Goal: Task Accomplishment & Management: Use online tool/utility

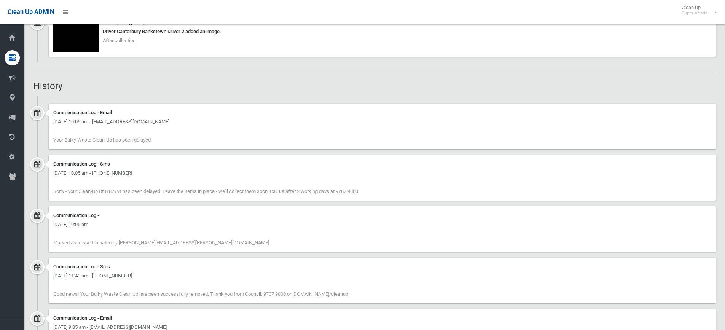
scroll to position [310, 0]
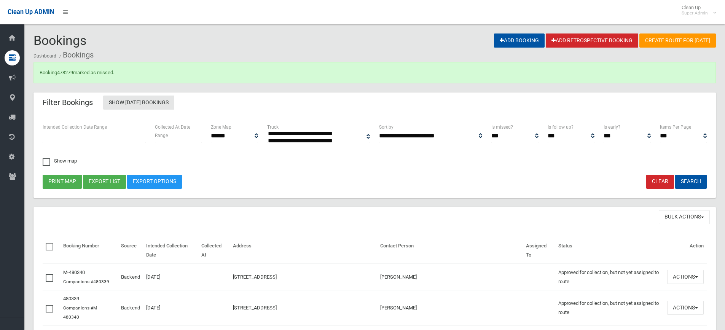
select select
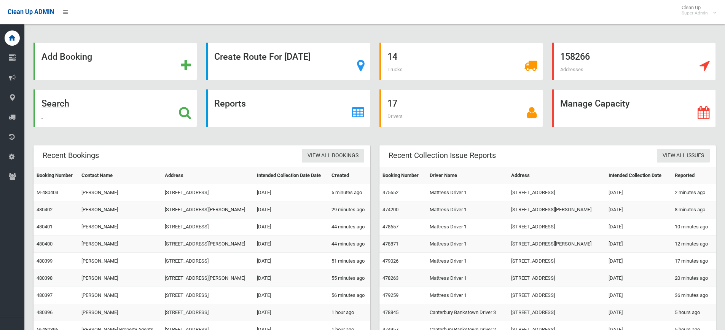
click at [47, 104] on strong "Search" at bounding box center [56, 103] width 28 height 11
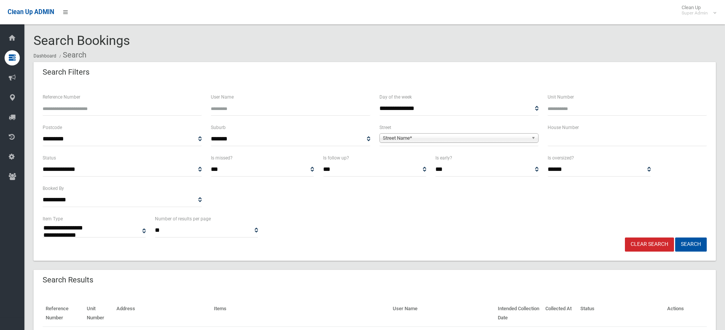
select select
click at [105, 112] on input "Reference Number" at bounding box center [122, 109] width 159 height 14
type input "******"
click at [676, 238] on button "Search" at bounding box center [692, 245] width 32 height 14
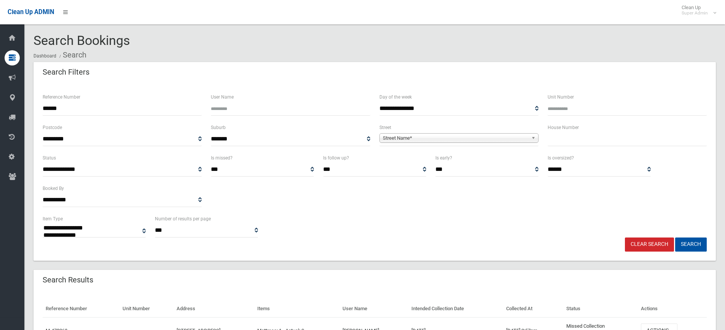
select select
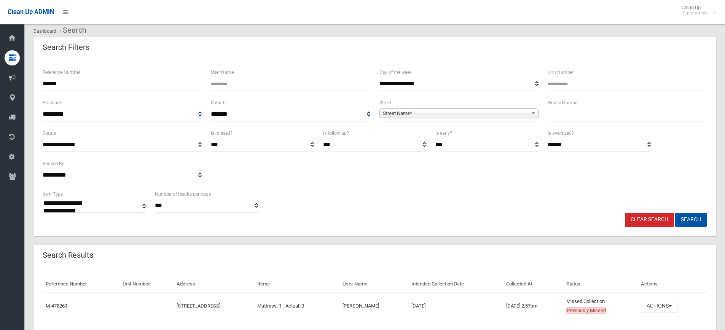
scroll to position [50, 0]
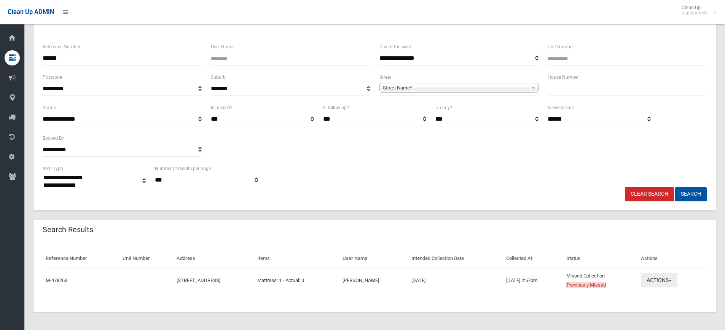
click at [678, 283] on button "Actions" at bounding box center [659, 280] width 37 height 14
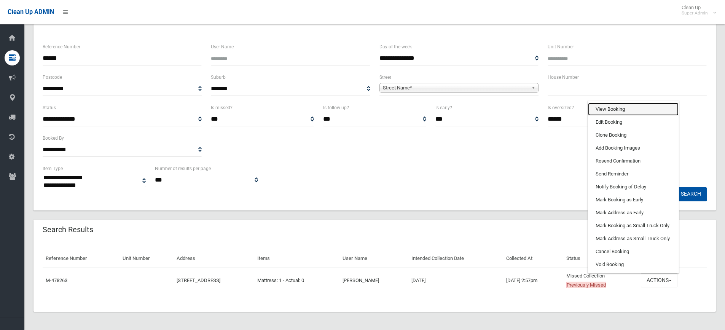
click at [612, 110] on link "View Booking" at bounding box center [633, 109] width 91 height 13
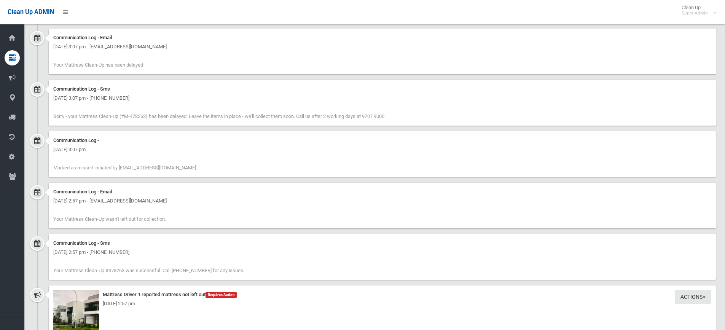
scroll to position [571, 0]
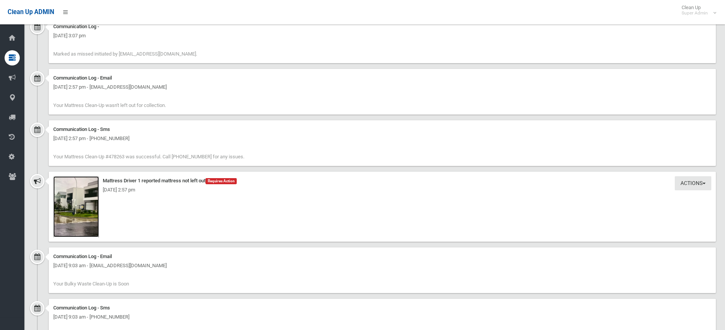
click at [84, 216] on img at bounding box center [76, 206] width 46 height 61
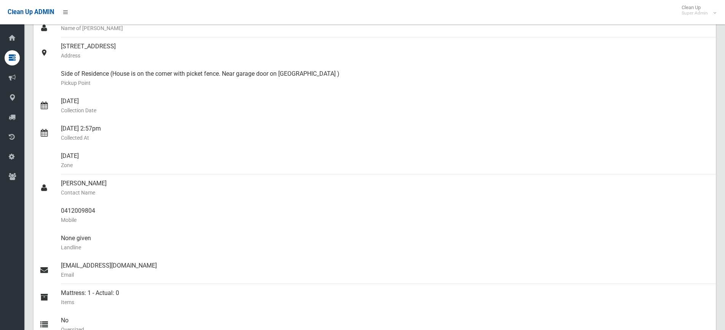
scroll to position [0, 0]
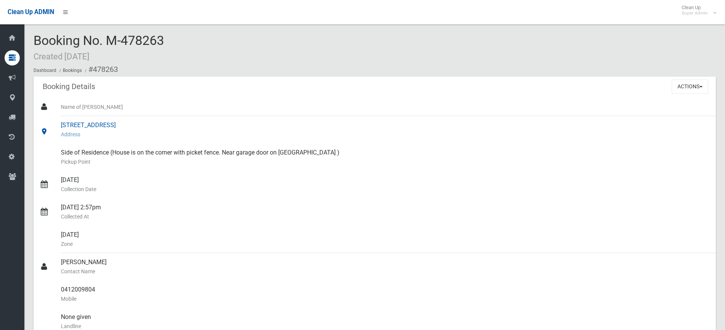
drag, startPoint x: 144, startPoint y: 123, endPoint x: 52, endPoint y: 124, distance: 92.2
click at [52, 124] on link "[STREET_ADDRESS] Address" at bounding box center [375, 129] width 683 height 27
copy link "[STREET_ADDRESS]"
drag, startPoint x: 189, startPoint y: 42, endPoint x: 35, endPoint y: 38, distance: 153.9
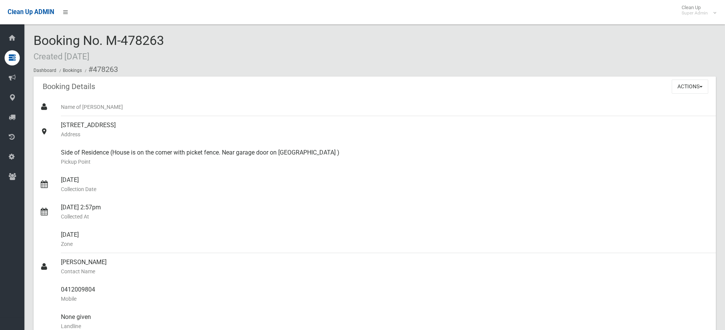
click at [35, 38] on div "Booking No. M-478263 Created [DATE] Dashboard Bookings #478263" at bounding box center [375, 55] width 683 height 43
copy span "Booking No. M-478263"
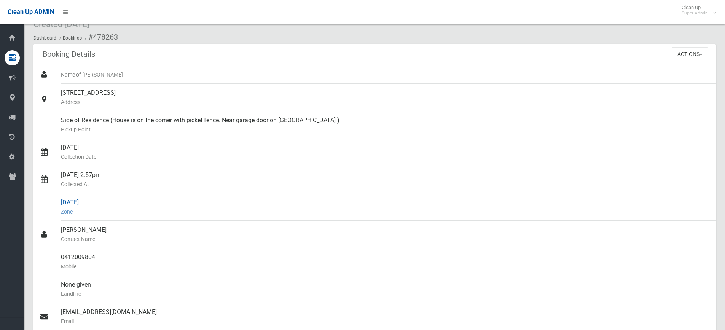
scroll to position [76, 0]
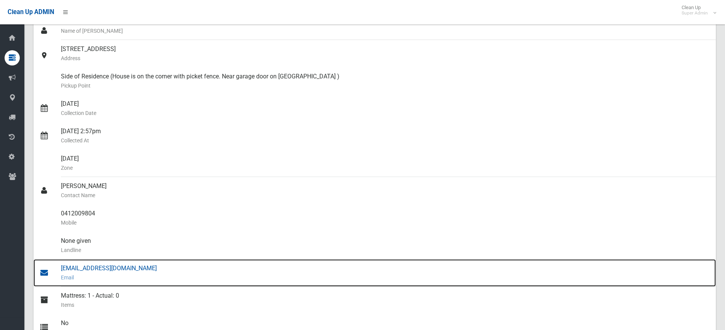
click at [89, 270] on div "[EMAIL_ADDRESS][DOMAIN_NAME] Email" at bounding box center [385, 272] width 649 height 27
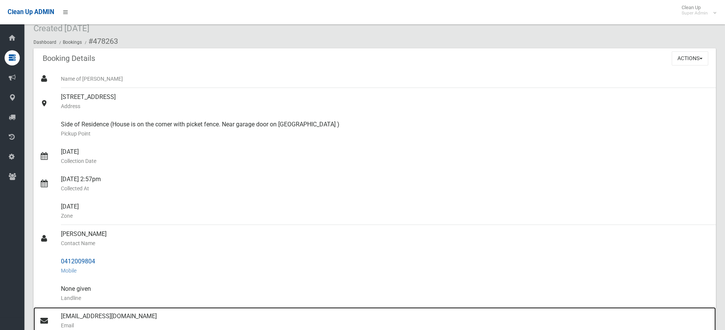
scroll to position [0, 0]
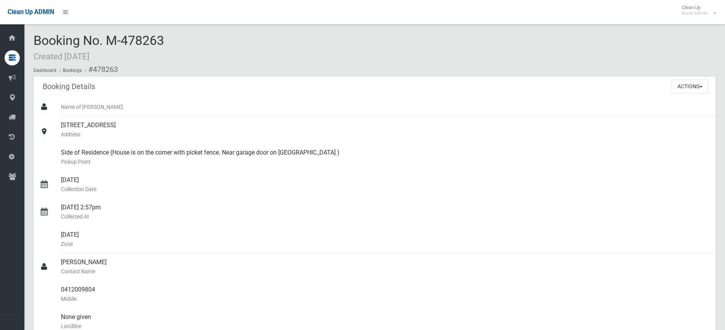
copy span "Booking No. M-478263"
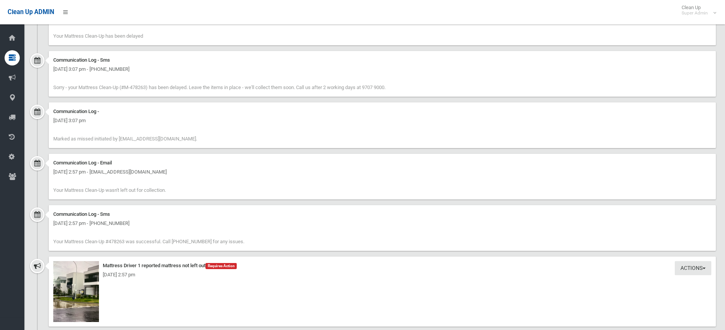
scroll to position [495, 0]
